Goal: Information Seeking & Learning: Learn about a topic

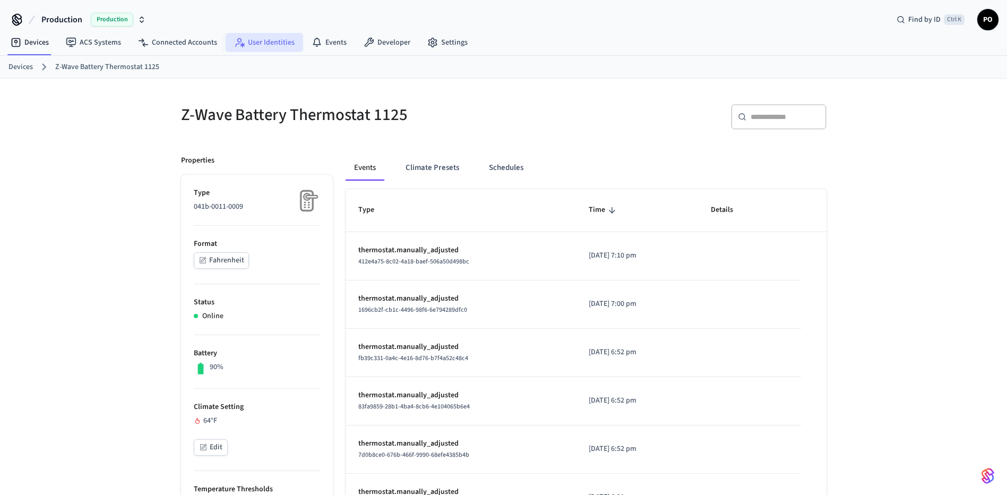
click at [272, 39] on link "User Identities" at bounding box center [264, 42] width 77 height 19
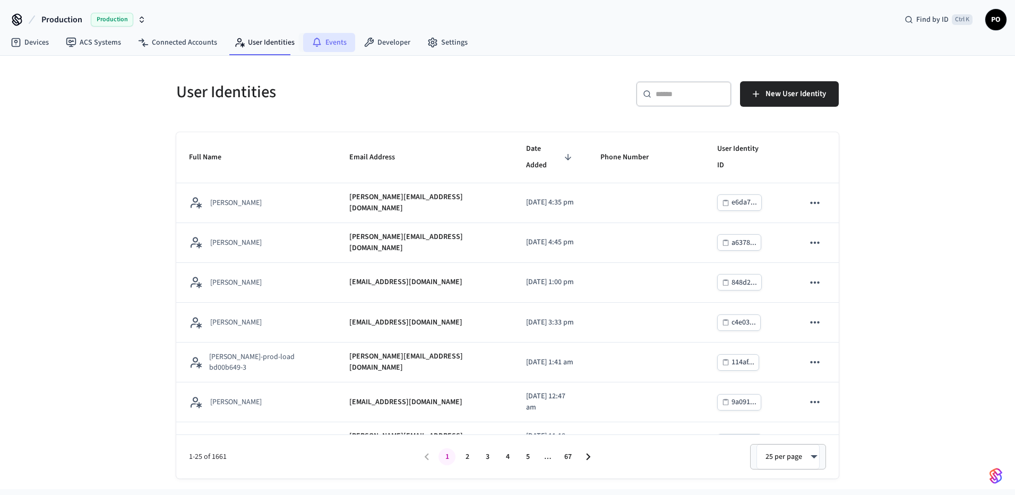
click at [333, 48] on link "Events" at bounding box center [329, 42] width 52 height 19
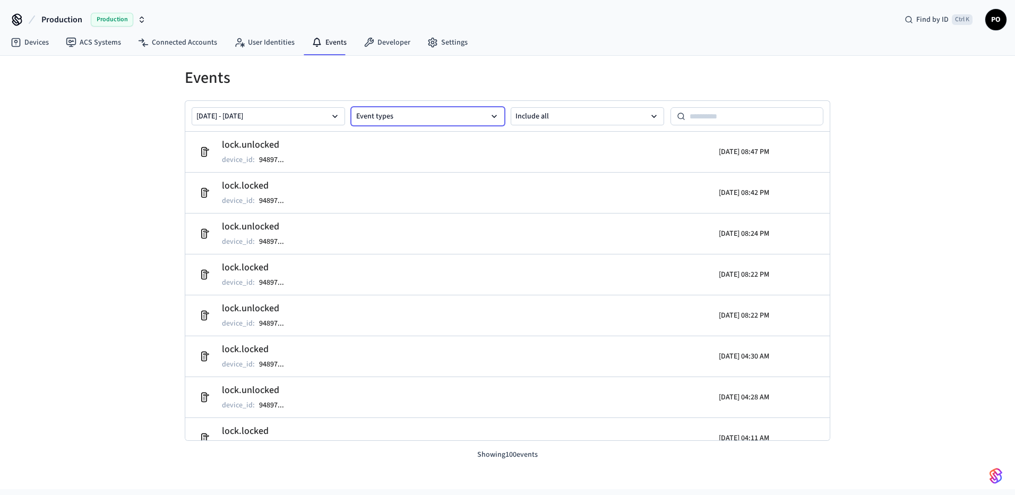
click at [474, 115] on button "Event types" at bounding box center [427, 116] width 153 height 18
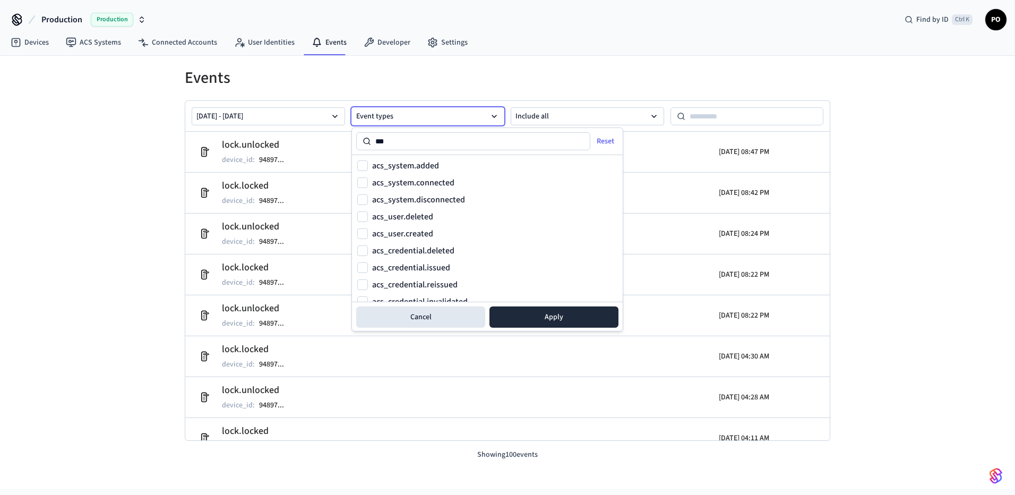
type input "***"
click at [419, 232] on label "acs_user.created" at bounding box center [402, 233] width 61 height 8
click at [368, 232] on button "acs_user.created" at bounding box center [362, 233] width 11 height 11
click at [415, 213] on label "acs_user.deleted" at bounding box center [402, 216] width 61 height 8
click at [368, 213] on button "acs_user.deleted" at bounding box center [362, 216] width 11 height 11
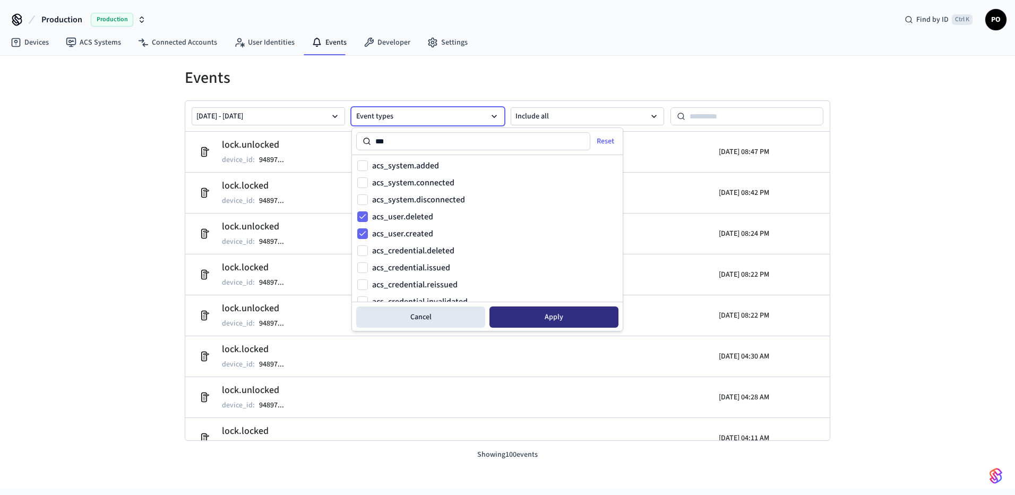
click at [518, 318] on button "Apply" at bounding box center [553, 316] width 129 height 21
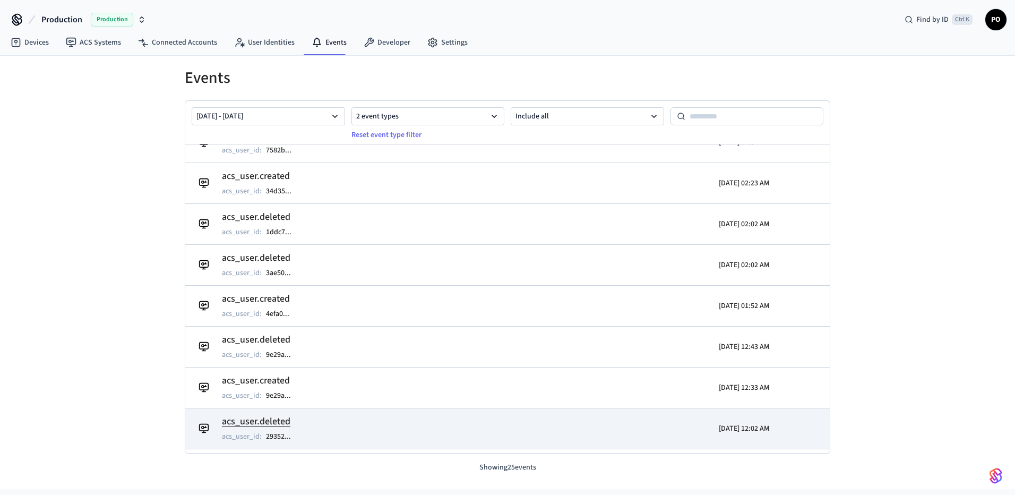
scroll to position [370, 0]
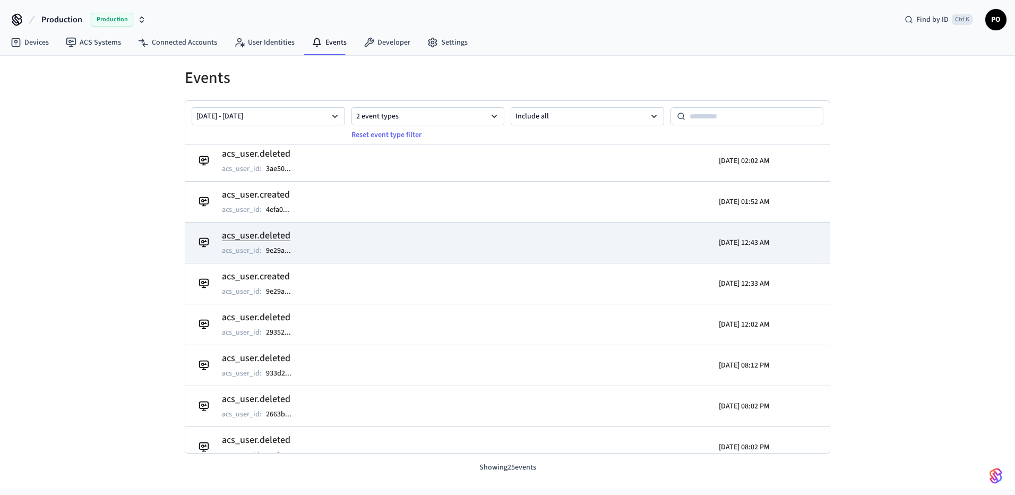
click at [272, 235] on h2 "acs_user.deleted" at bounding box center [262, 235] width 80 height 15
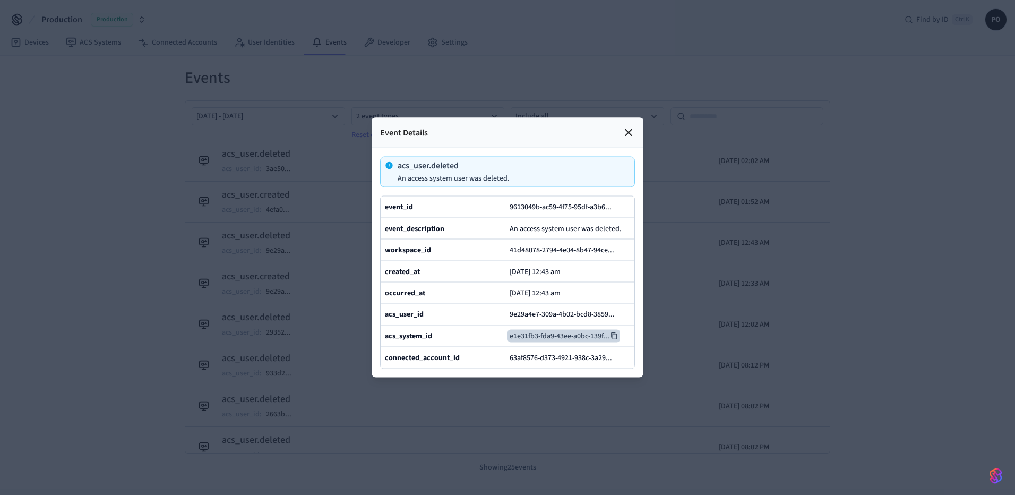
click at [613, 340] on icon at bounding box center [613, 335] width 7 height 7
click at [619, 318] on icon at bounding box center [619, 313] width 7 height 7
click at [85, 328] on div at bounding box center [507, 247] width 1015 height 495
click at [630, 129] on icon at bounding box center [628, 132] width 6 height 6
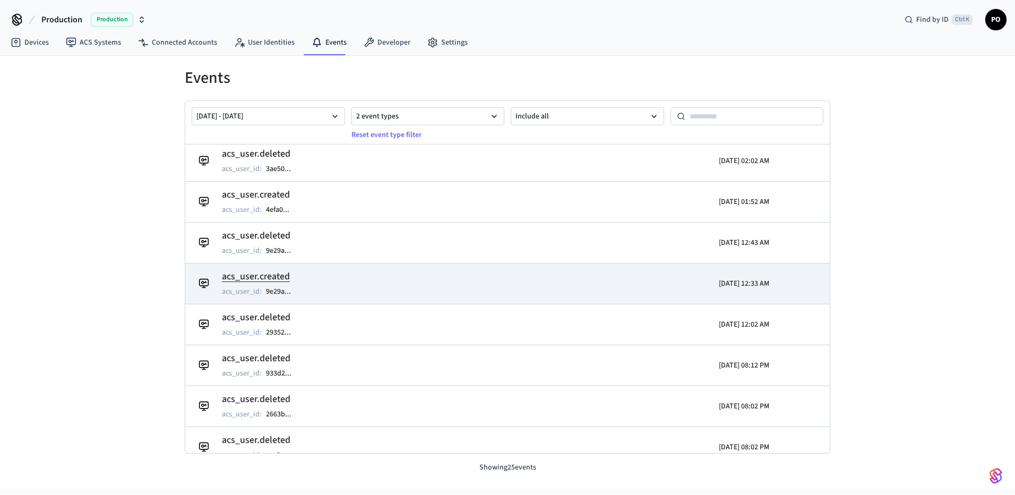
click at [461, 288] on td "acs_user.created acs_user_id : 9e29a ..." at bounding box center [403, 283] width 418 height 30
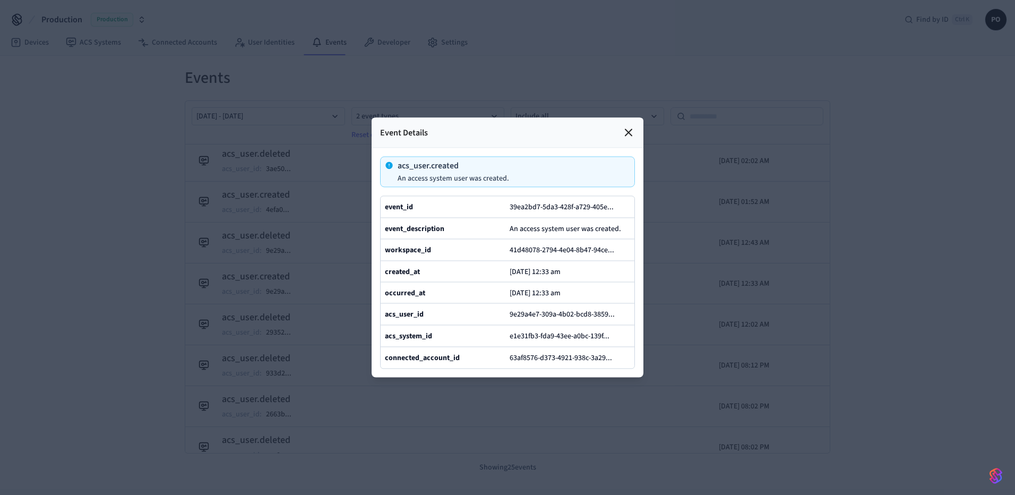
click at [505, 148] on div "acs_user.created An access system user was created. event_id 39ea2bd7-5da3-428f…" at bounding box center [507, 262] width 272 height 229
click at [625, 320] on button "9e29a4e7-309a-4b02-bcd8-3859 ..." at bounding box center [566, 314] width 118 height 13
click at [681, 388] on div at bounding box center [507, 247] width 1015 height 495
click at [627, 126] on icon at bounding box center [628, 132] width 13 height 13
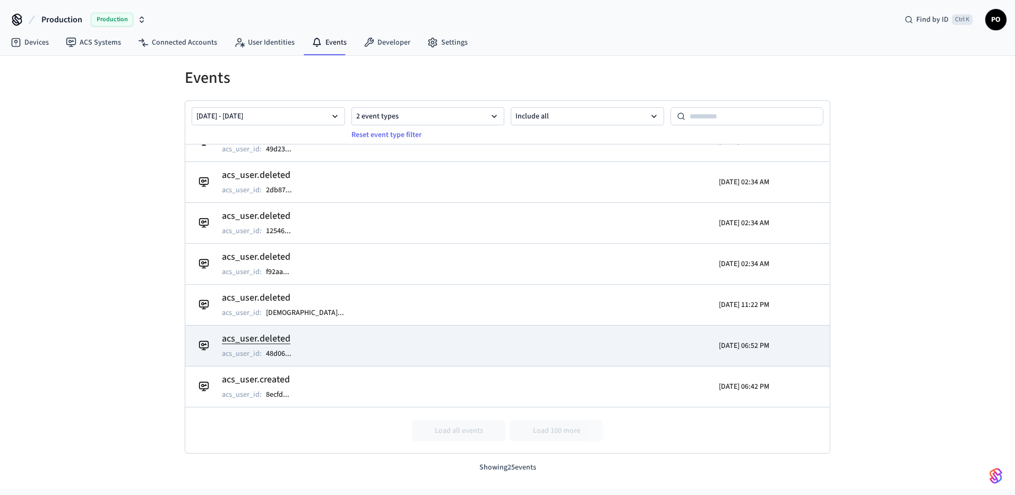
scroll to position [703, 0]
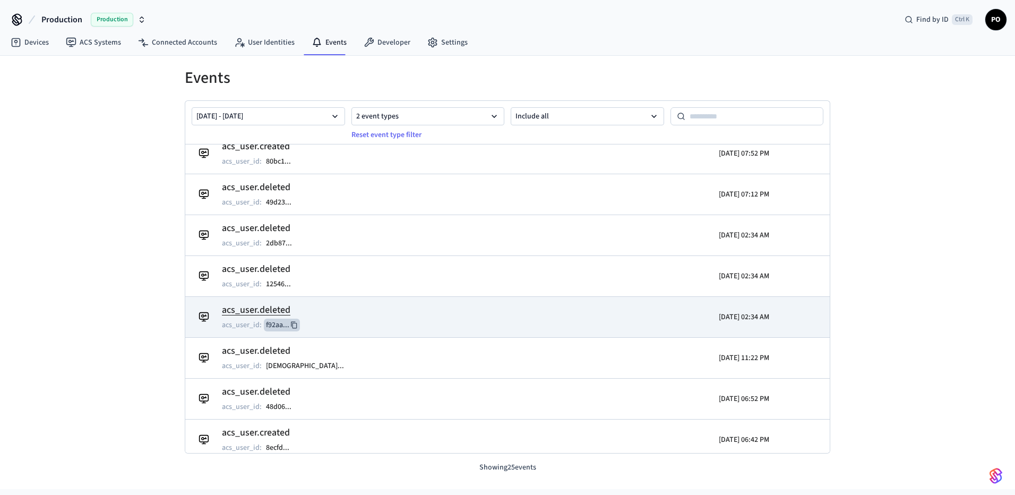
click at [296, 324] on icon at bounding box center [293, 324] width 7 height 7
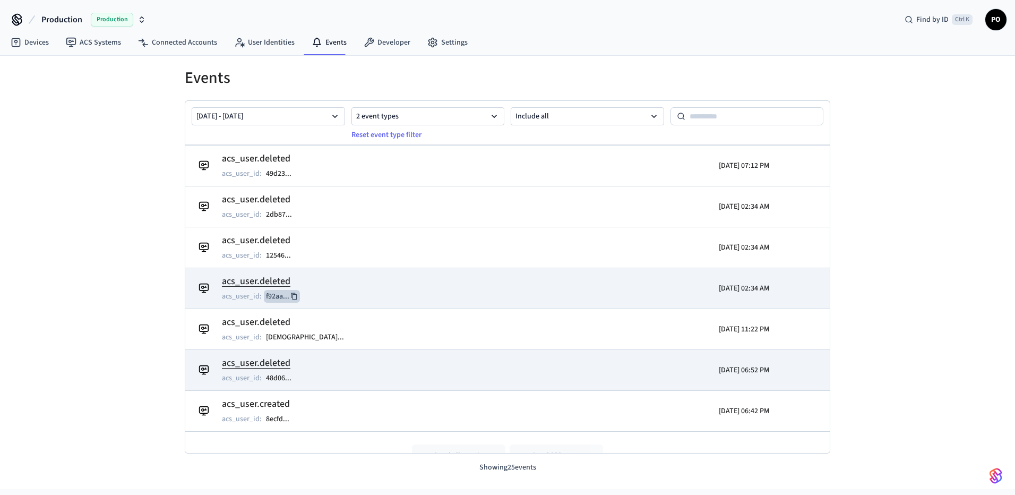
scroll to position [757, 0]
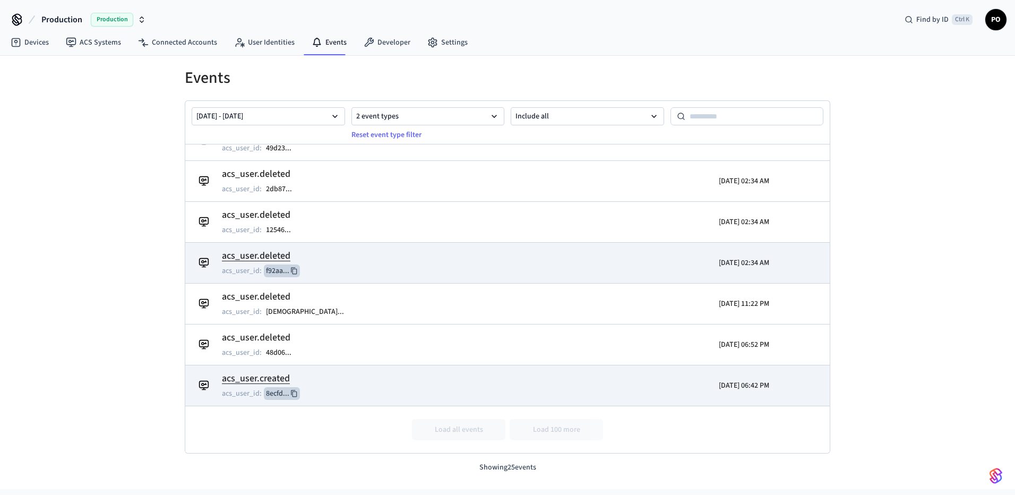
click at [294, 391] on icon at bounding box center [294, 393] width 6 height 7
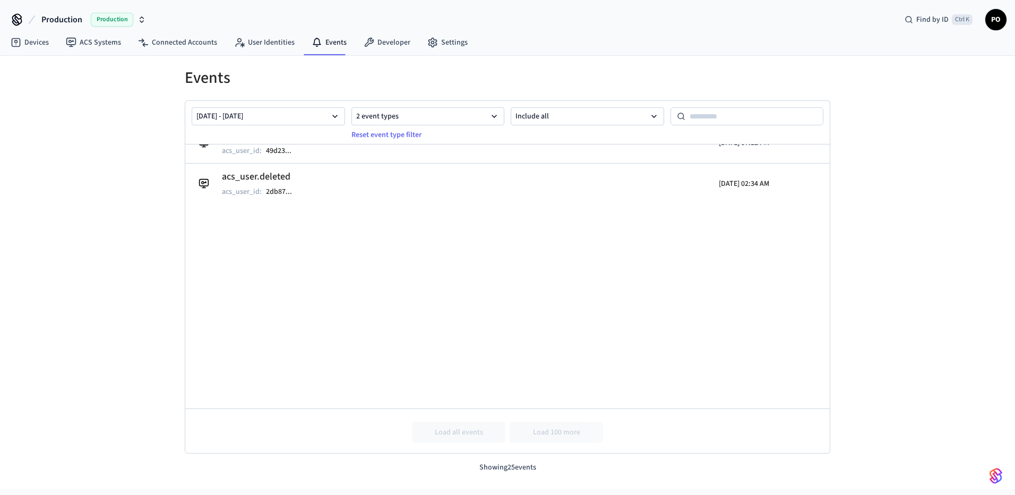
scroll to position [0, 0]
